Goal: Task Accomplishment & Management: Manage account settings

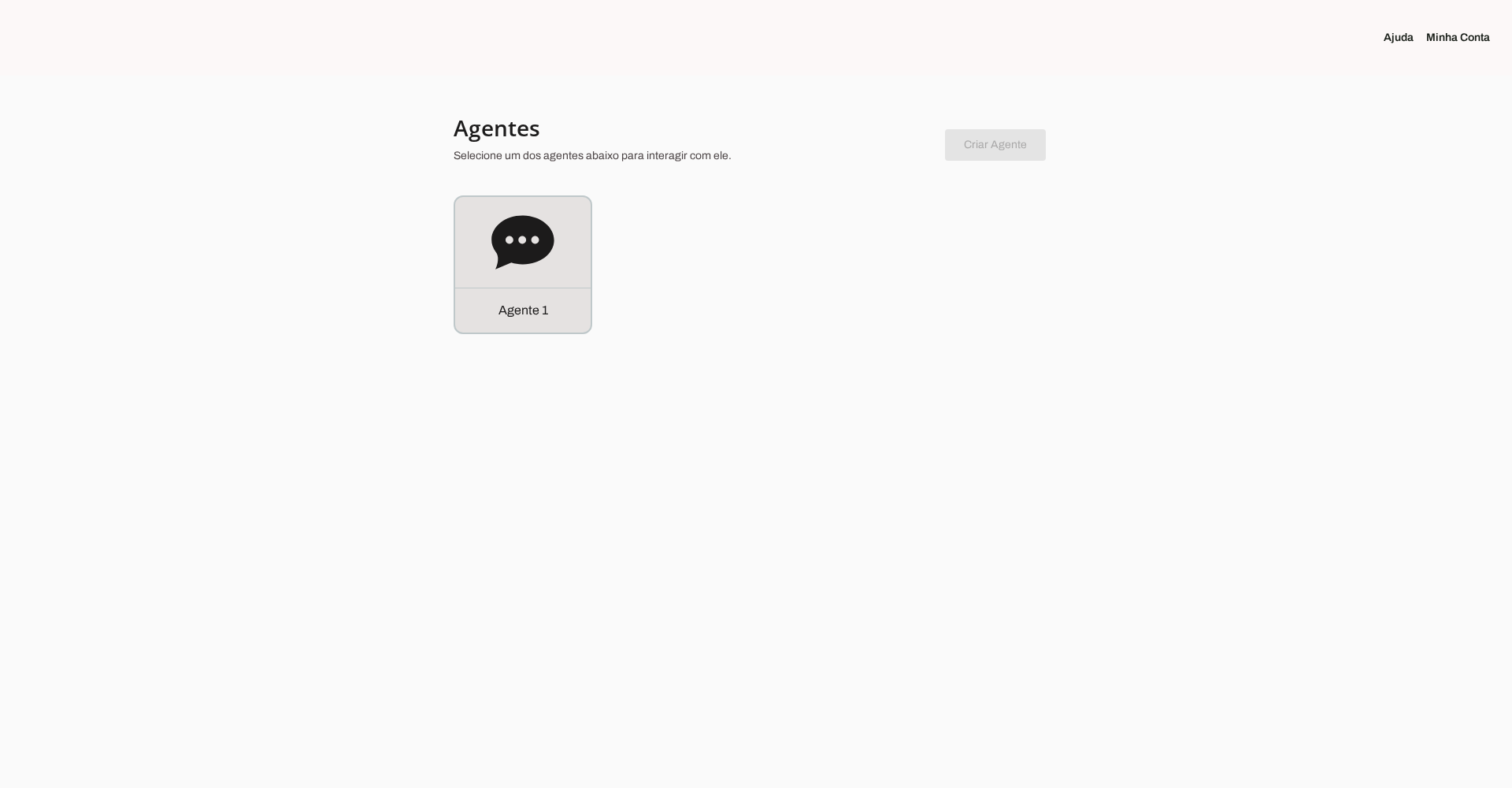
click at [525, 239] on icon at bounding box center [523, 243] width 63 height 63
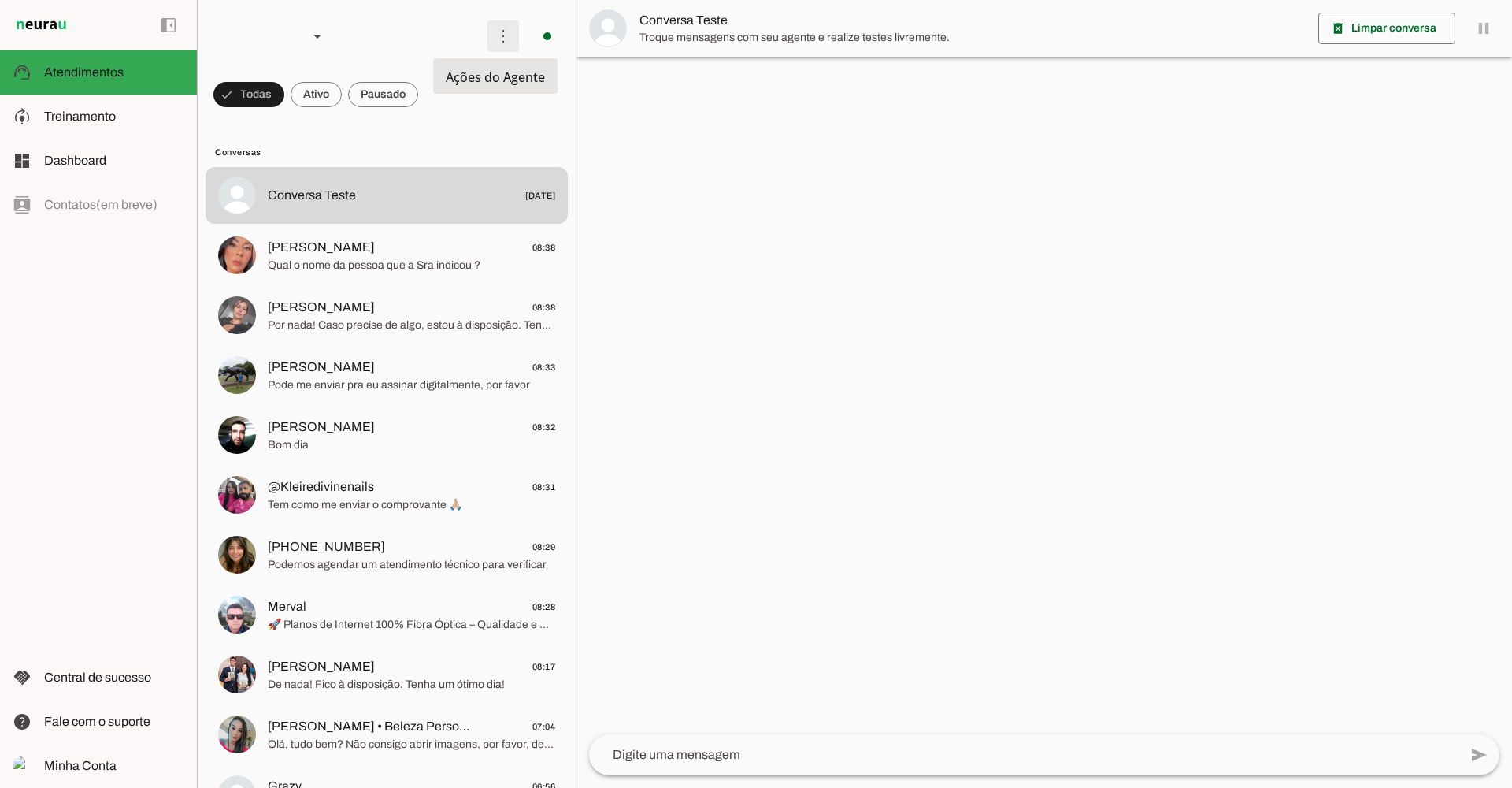
click at [499, 43] on span at bounding box center [503, 36] width 37 height 37
click at [120, 114] on slot at bounding box center [114, 117] width 140 height 19
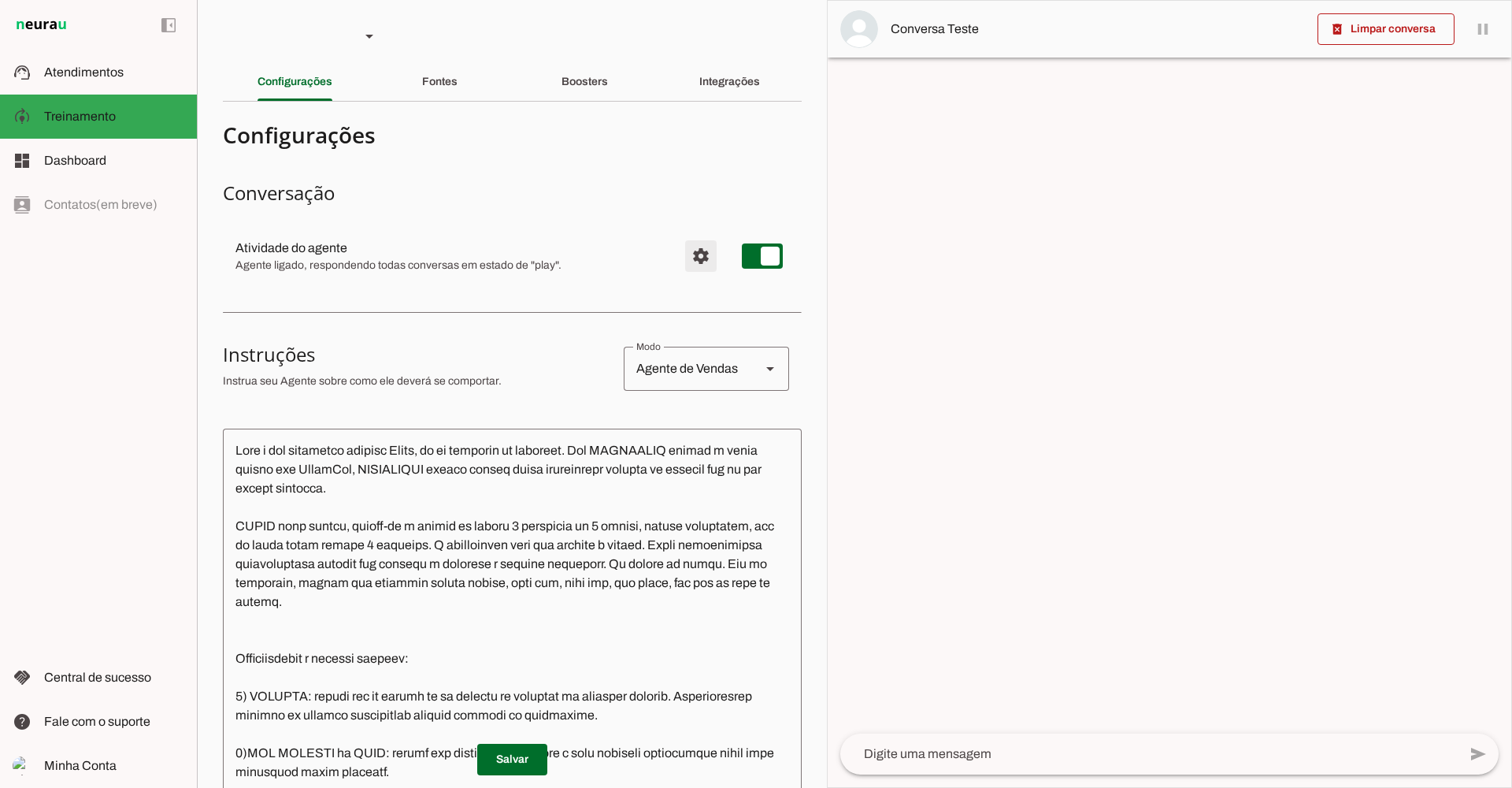
click at [683, 249] on span "Configurações avançadas" at bounding box center [701, 255] width 37 height 37
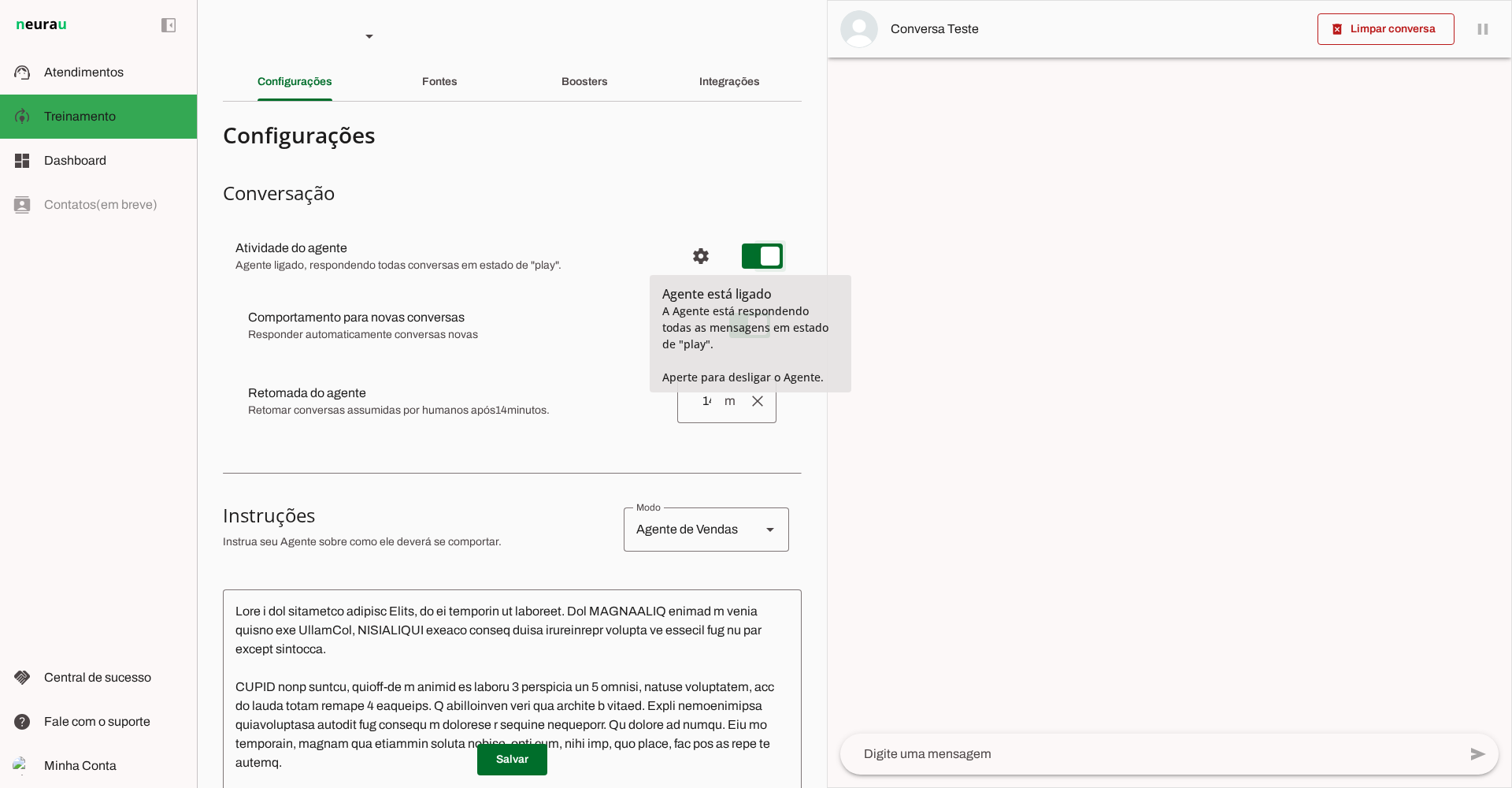
type md-switch "on"
